Goal: Find specific page/section: Find specific page/section

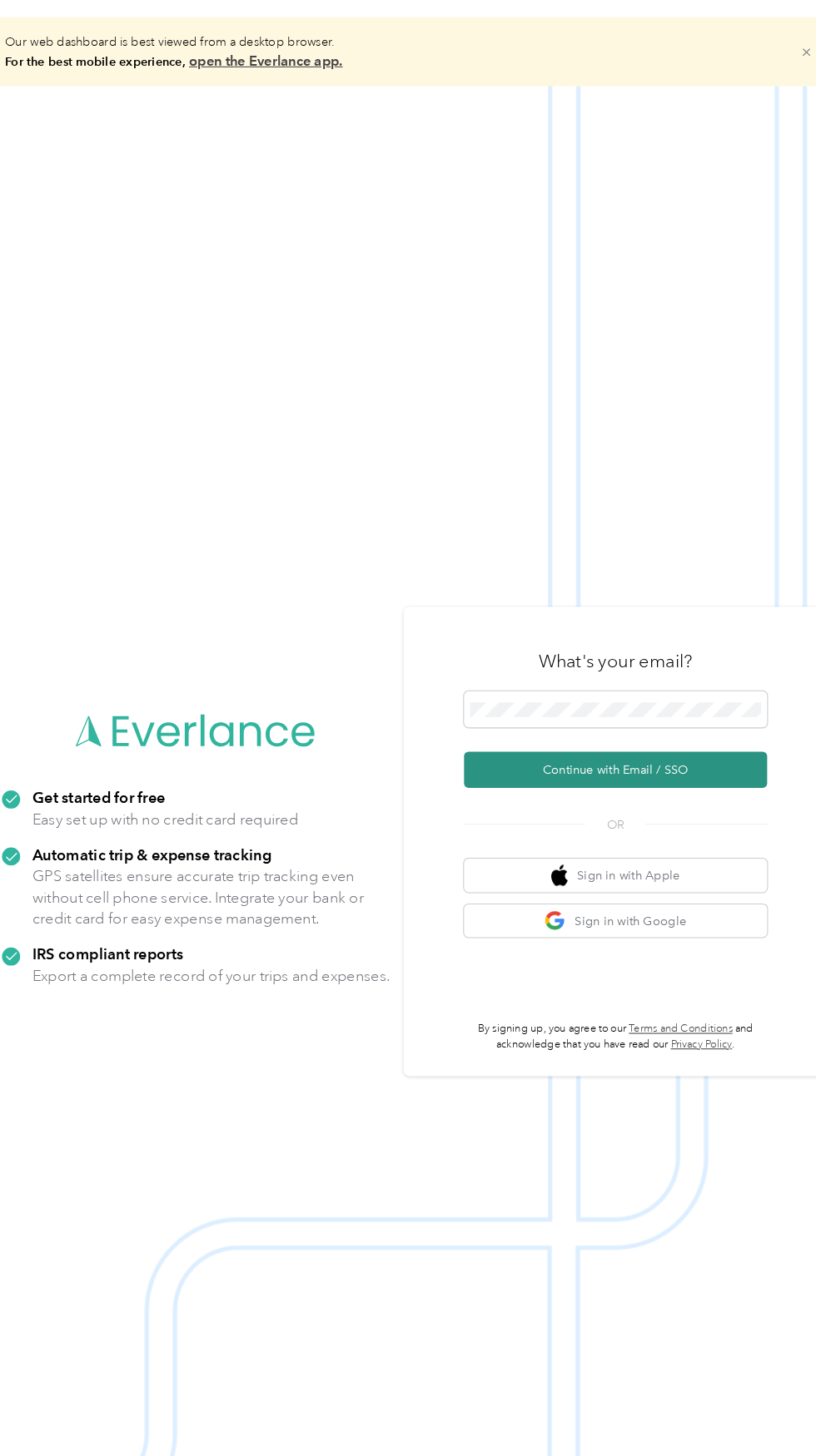
click at [684, 796] on button "Continue with Email / SSO" at bounding box center [602, 778] width 292 height 35
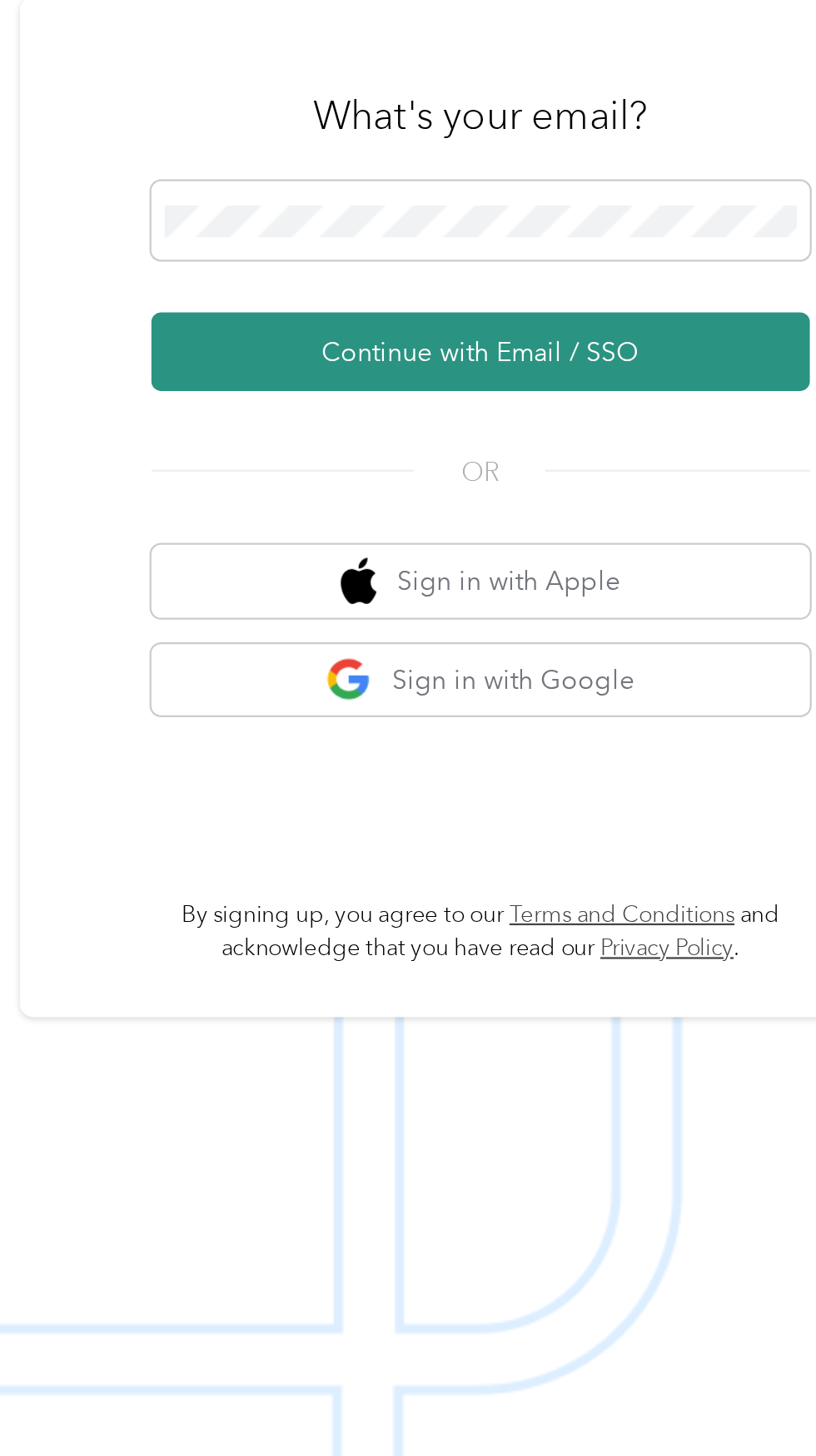
click at [702, 796] on button "Continue with Email / SSO" at bounding box center [602, 778] width 292 height 35
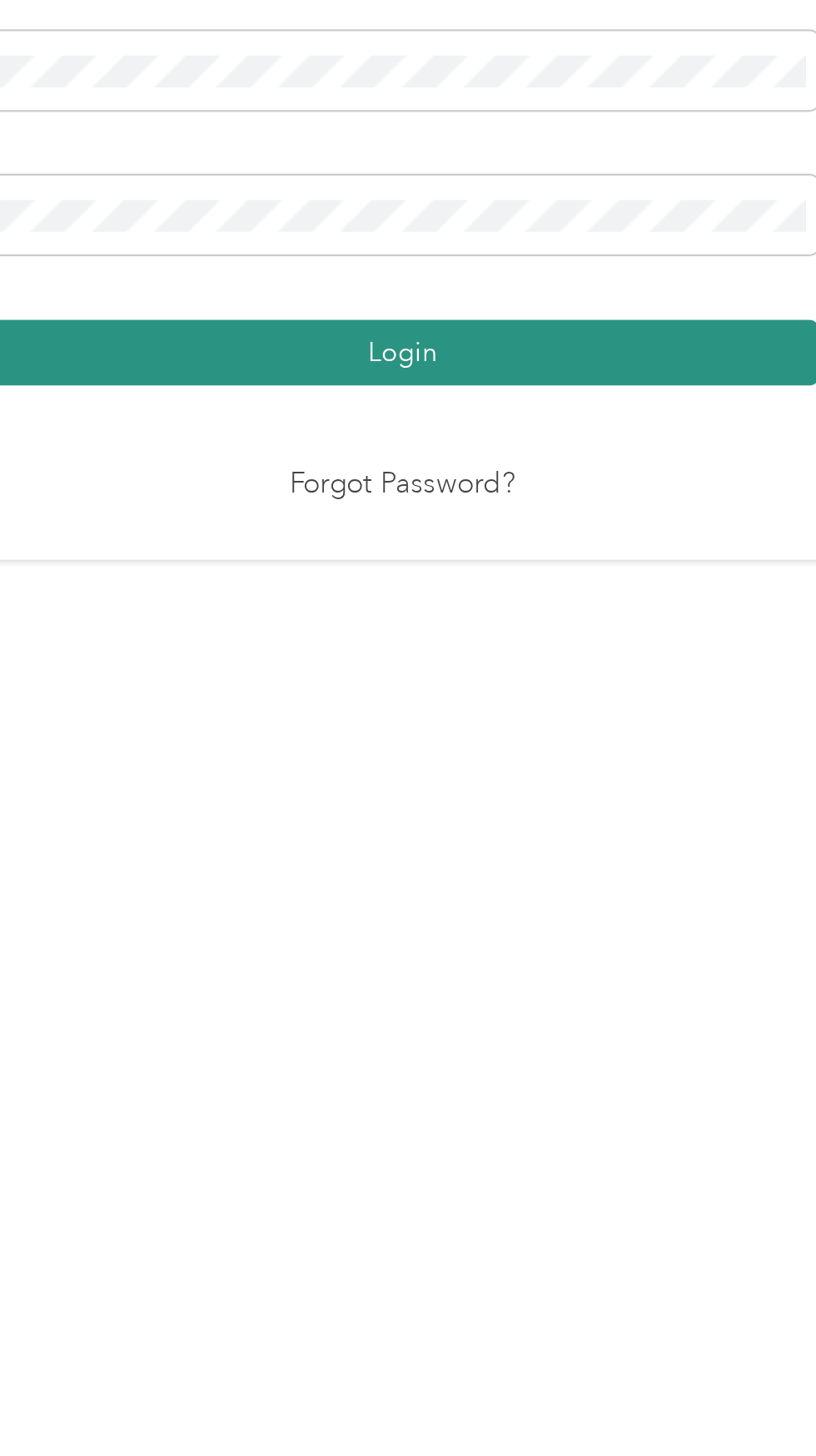
click at [552, 861] on button "Login" at bounding box center [403, 846] width 369 height 29
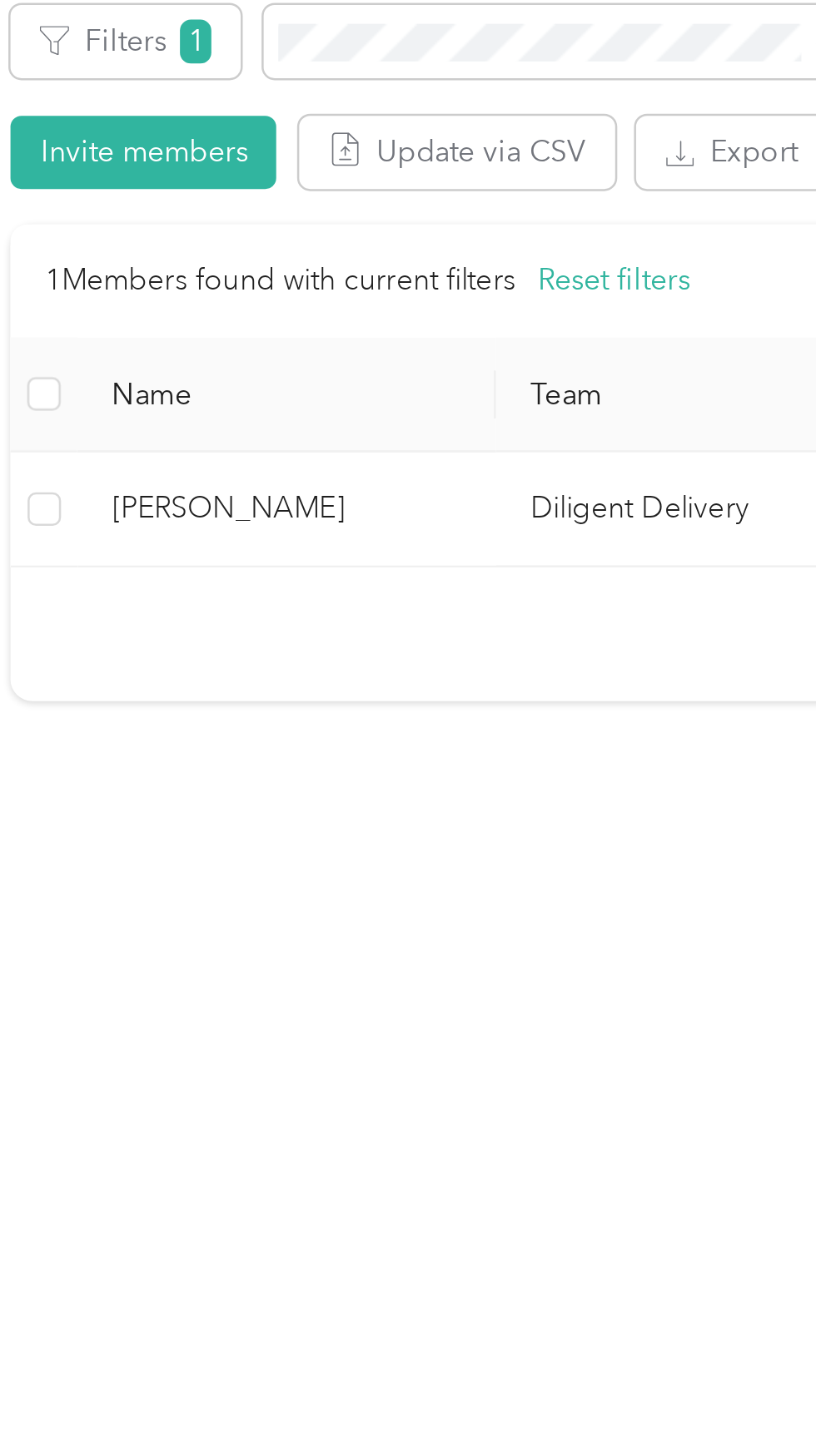
click at [143, 567] on span "[PERSON_NAME]" at bounding box center [180, 557] width 140 height 19
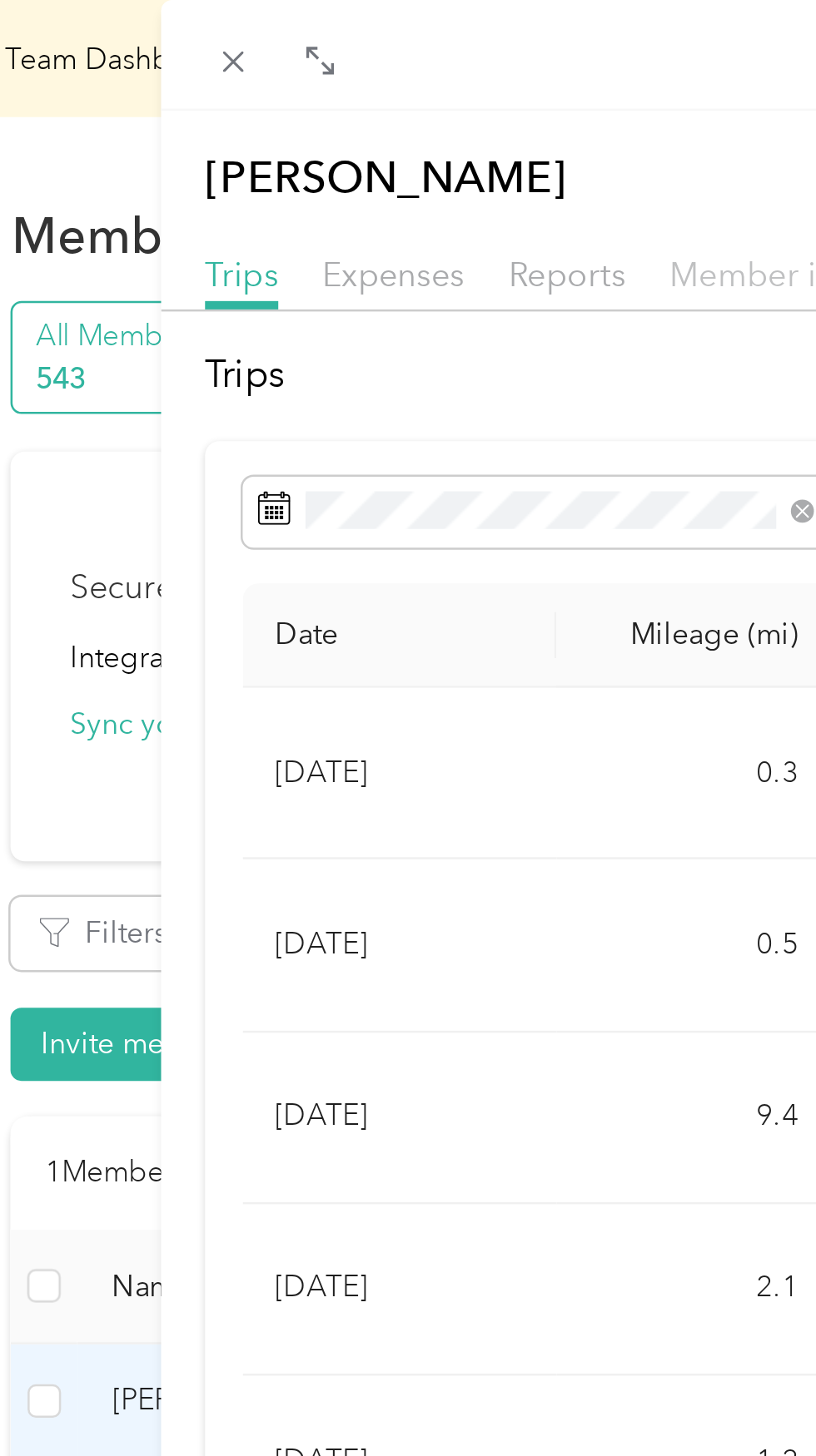
click at [352, 114] on span "Member info" at bounding box center [372, 110] width 78 height 16
